Goal: Browse casually

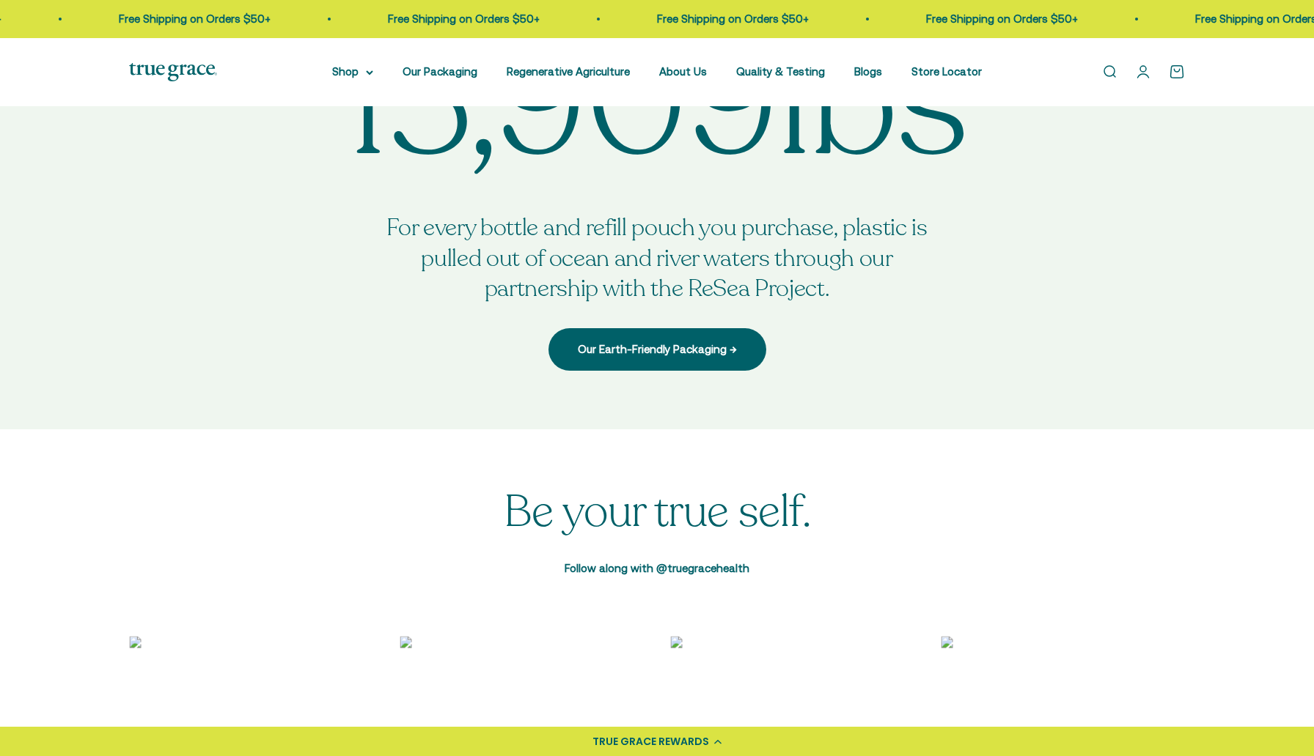
scroll to position [4336, 0]
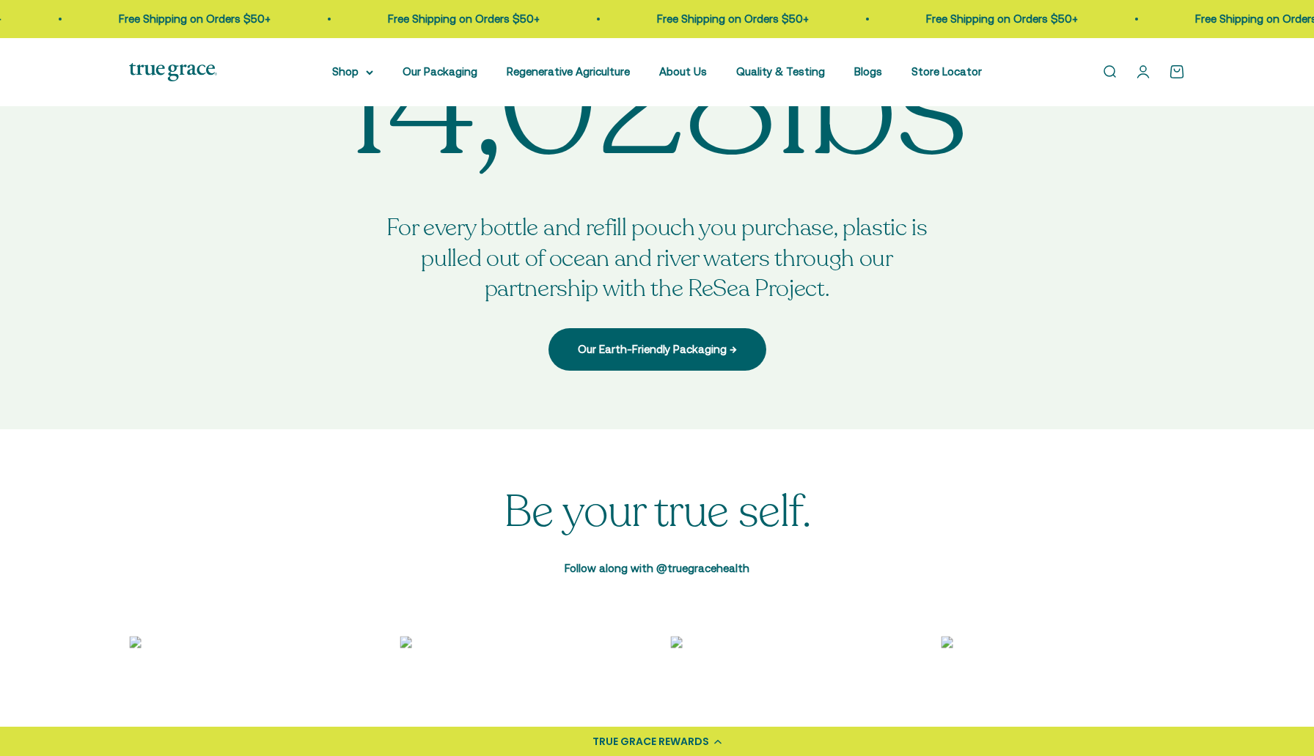
click at [135, 60] on div "Open navigation menu Open search Shop Multivitamins Women's Multivitamin Women'…" at bounding box center [657, 72] width 1314 height 68
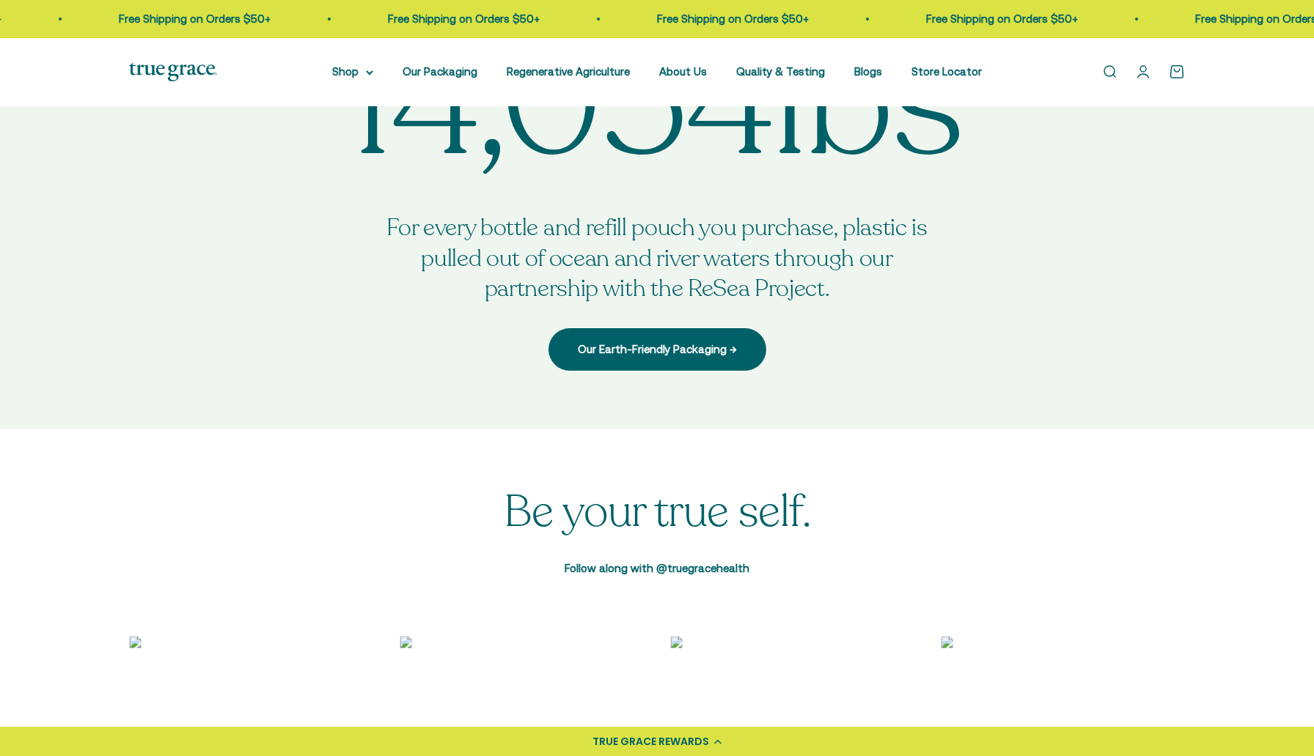
click at [138, 72] on img at bounding box center [173, 72] width 88 height 18
